Goal: Task Accomplishment & Management: Use online tool/utility

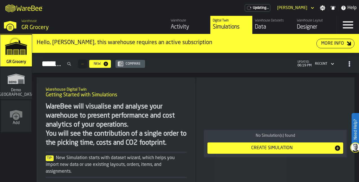
click at [307, 21] on div "Warehouse Layout" at bounding box center [315, 21] width 37 height 4
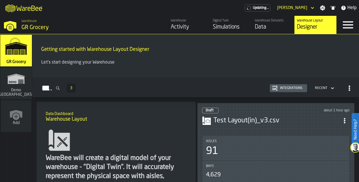
click at [249, 122] on h3 "Test Layout(in)_v3.csv" at bounding box center [276, 120] width 126 height 9
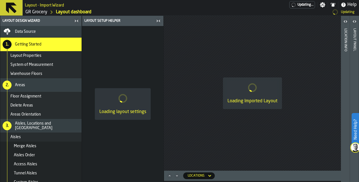
click at [157, 21] on icon "button-toggle-Close me" at bounding box center [158, 21] width 7 height 7
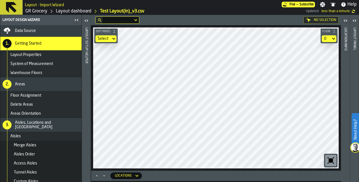
click at [284, 182] on html "Need Help? Layout - Import Wizard Trial — Subscribe Settings Notifications Help…" at bounding box center [179, 91] width 359 height 182
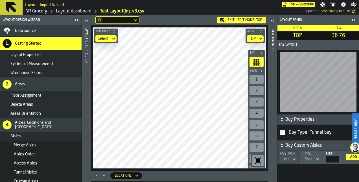
click at [354, 21] on icon "button-toggle-Close me" at bounding box center [353, 20] width 7 height 7
